Goal: Go to known website: Access a specific website the user already knows

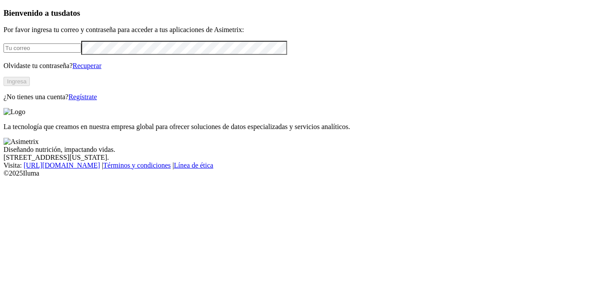
type input "[EMAIL_ADDRESS][DOMAIN_NAME]"
click at [30, 86] on button "Ingresa" at bounding box center [17, 81] width 26 height 9
